Goal: Information Seeking & Learning: Learn about a topic

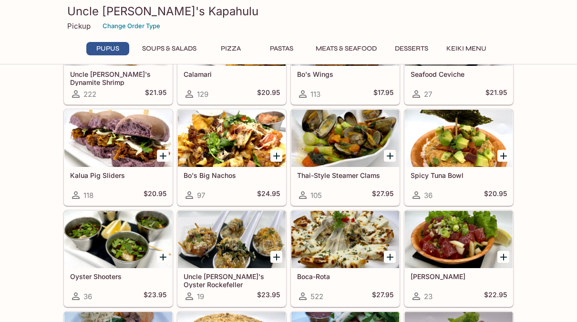
scroll to position [192, 0]
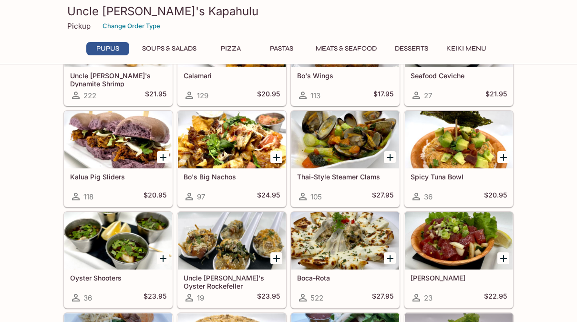
click at [209, 146] on div at bounding box center [232, 139] width 108 height 57
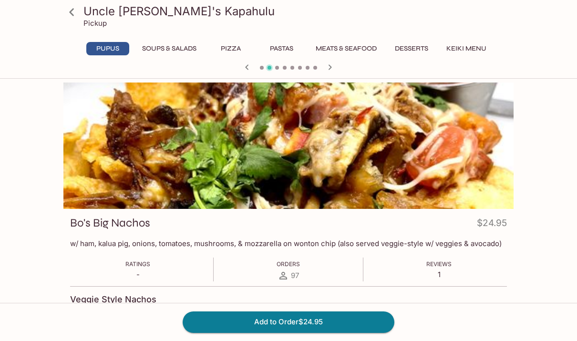
click at [71, 14] on icon at bounding box center [71, 12] width 17 height 17
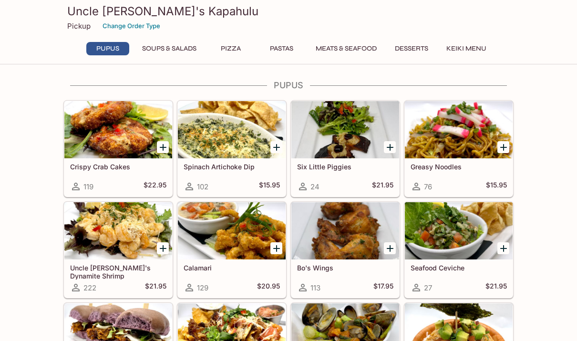
click at [334, 169] on h5 "Six Little Piggies" at bounding box center [345, 167] width 96 height 8
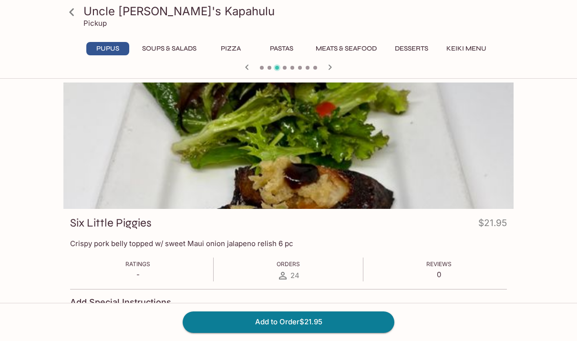
click at [76, 12] on icon at bounding box center [71, 12] width 17 height 17
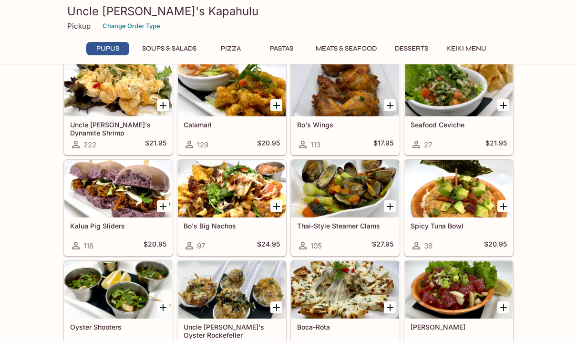
scroll to position [153, 0]
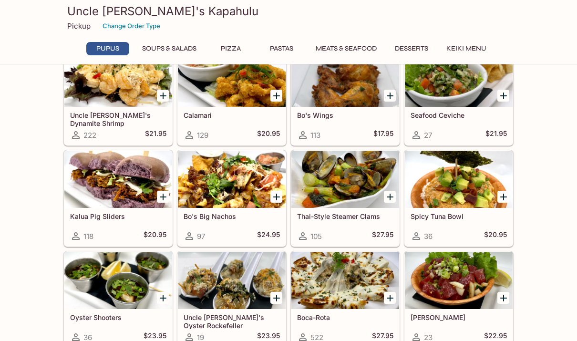
click at [356, 283] on div at bounding box center [345, 280] width 108 height 57
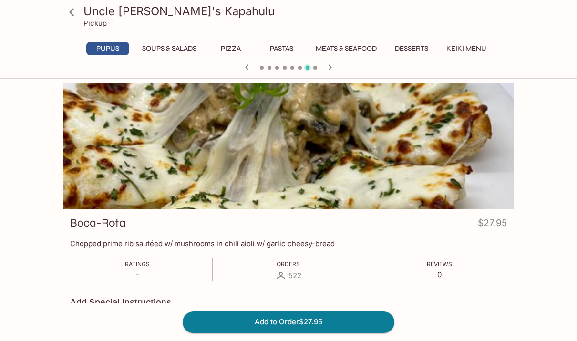
click at [73, 14] on icon at bounding box center [71, 12] width 17 height 17
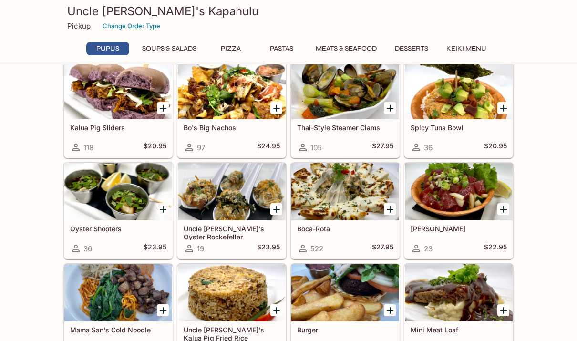
scroll to position [243, 0]
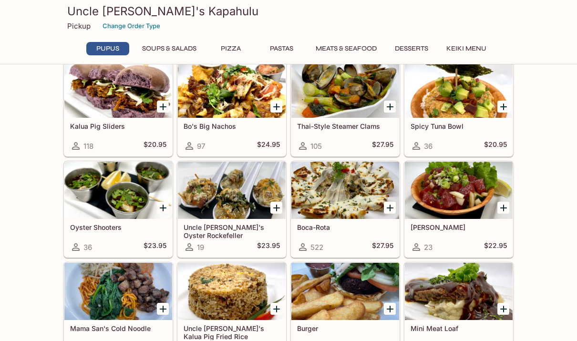
click at [453, 298] on div at bounding box center [459, 291] width 108 height 57
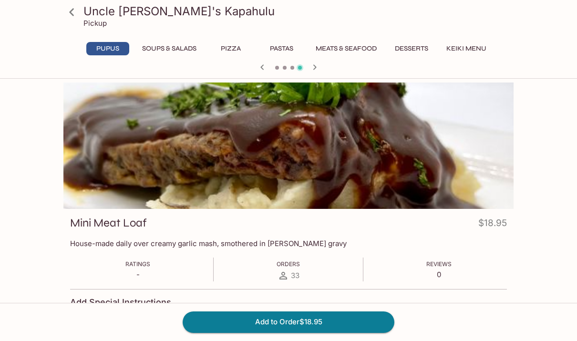
click at [72, 16] on icon at bounding box center [71, 12] width 17 height 17
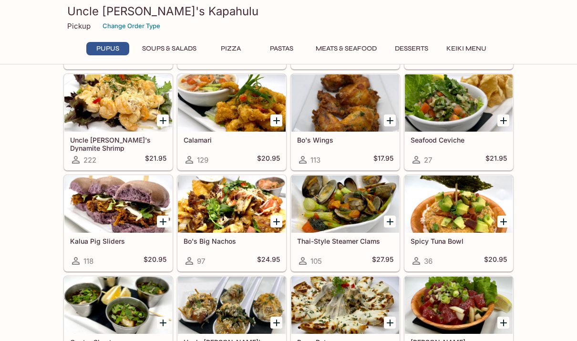
scroll to position [126, 0]
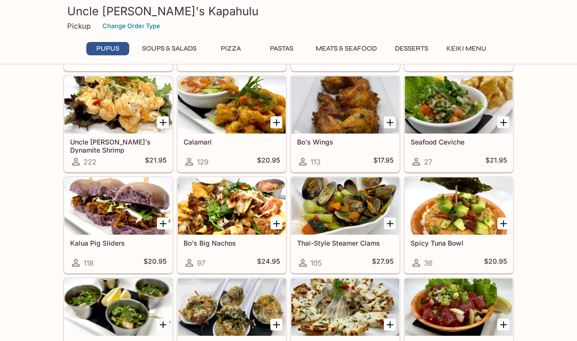
click at [362, 212] on div at bounding box center [345, 205] width 108 height 57
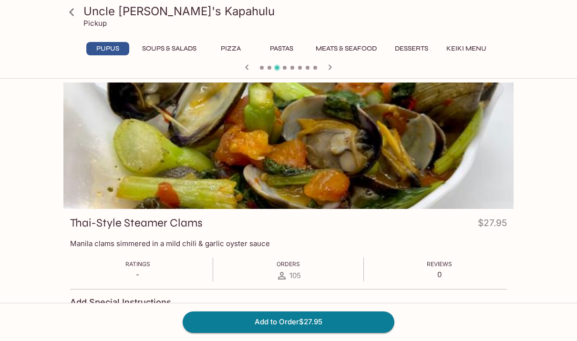
click at [73, 14] on icon at bounding box center [71, 12] width 5 height 8
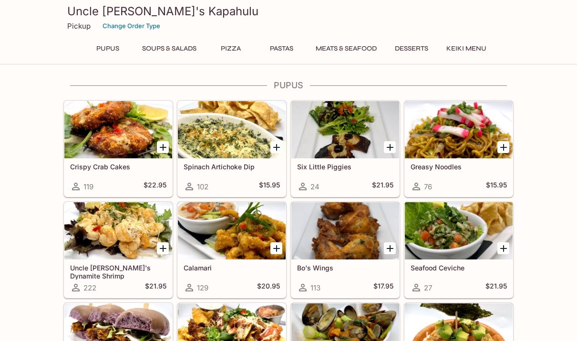
click at [449, 165] on h5 "Greasy Noodles" at bounding box center [459, 167] width 96 height 8
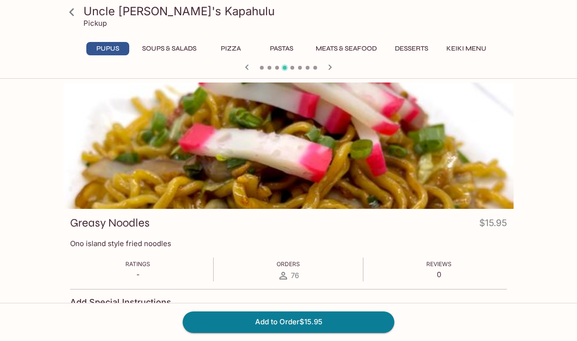
click at [75, 12] on icon at bounding box center [71, 12] width 17 height 17
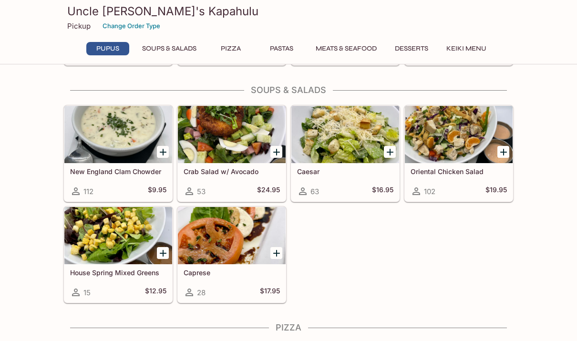
scroll to position [538, 0]
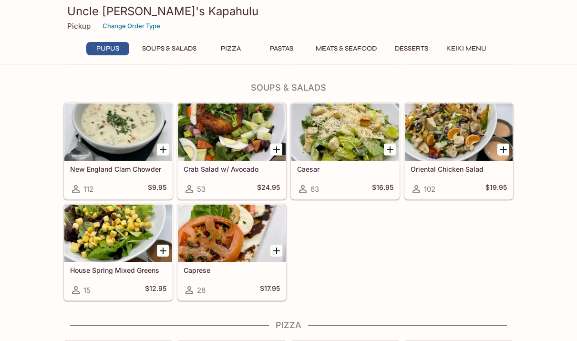
click at [484, 258] on div "New England Clam Chowder 112 $9.95 Crab Salad w/ Avocado 53 $24.95 Caesar 63 $1…" at bounding box center [287, 200] width 454 height 202
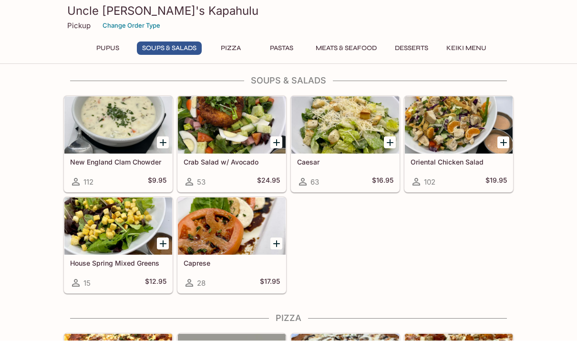
click at [482, 247] on div "New England Clam Chowder 112 $9.95 Crab Salad w/ Avocado 53 $24.95 Caesar 63 $1…" at bounding box center [287, 193] width 454 height 202
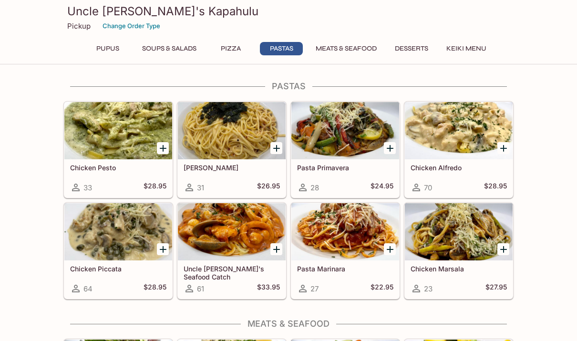
scroll to position [1017, 0]
